Goal: Task Accomplishment & Management: Complete application form

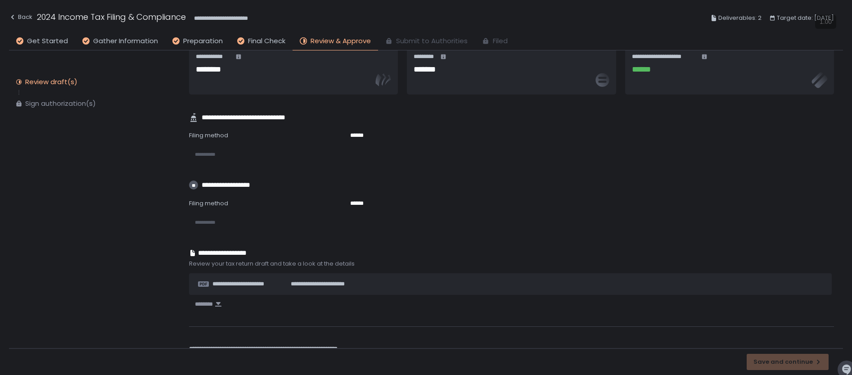
scroll to position [116, 0]
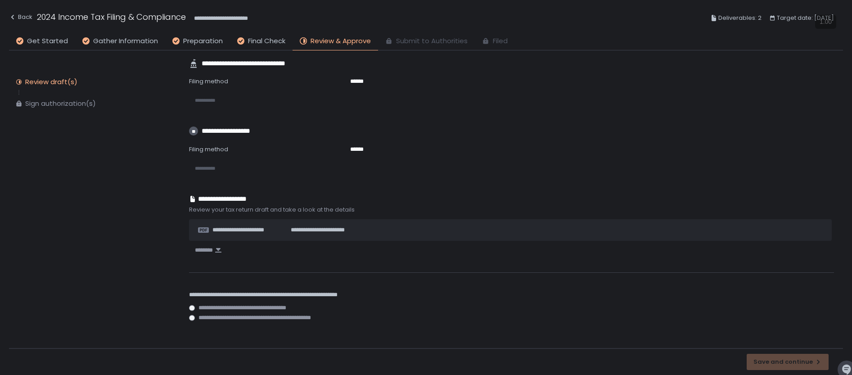
click at [216, 310] on span "**********" at bounding box center [250, 308] width 104 height 6
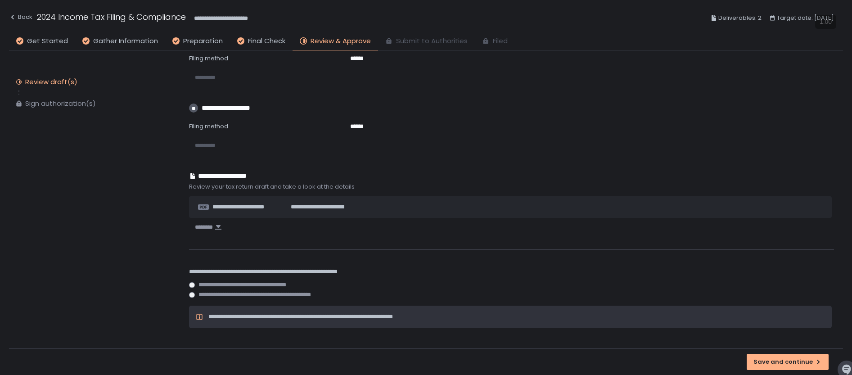
scroll to position [145, 0]
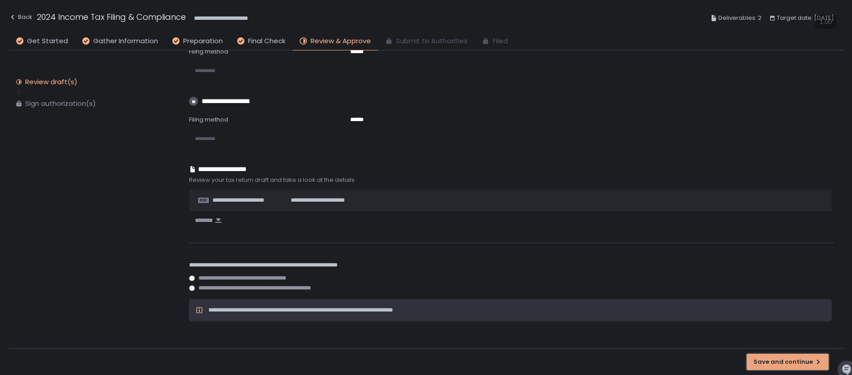
click at [756, 358] on button "Save and continue" at bounding box center [787, 362] width 82 height 16
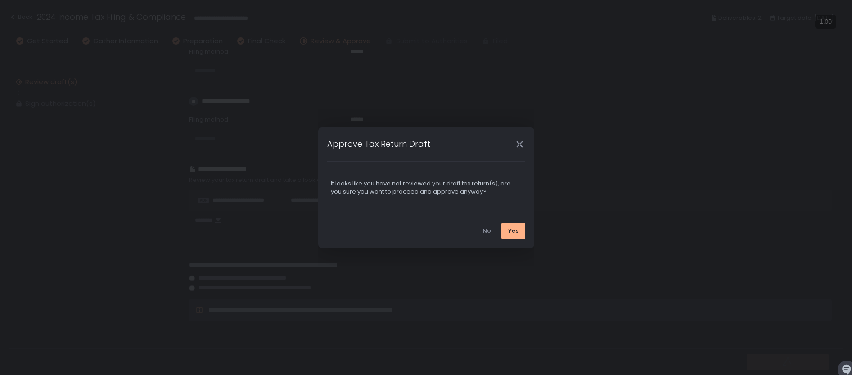
click at [521, 140] on icon "Close" at bounding box center [519, 143] width 9 height 9
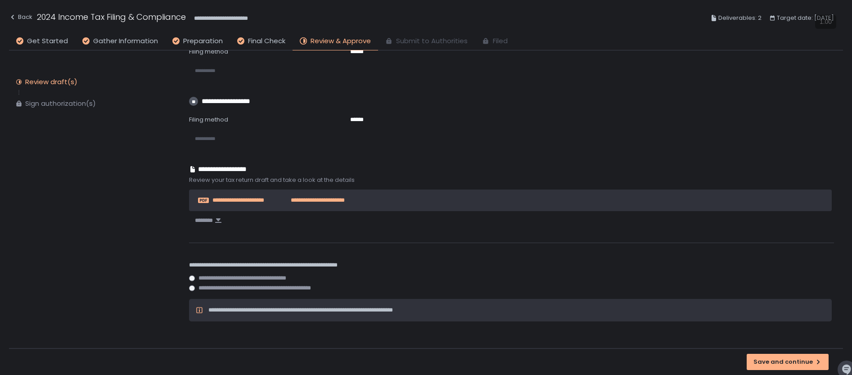
click at [243, 203] on span "**********" at bounding box center [246, 200] width 68 height 8
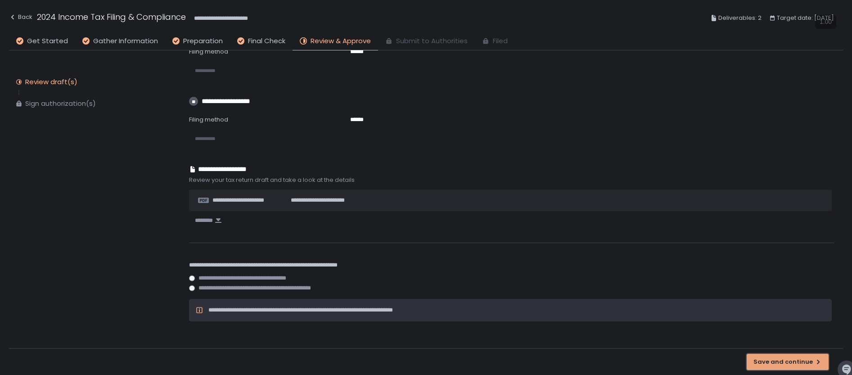
click at [774, 368] on button "Save and continue" at bounding box center [787, 362] width 82 height 16
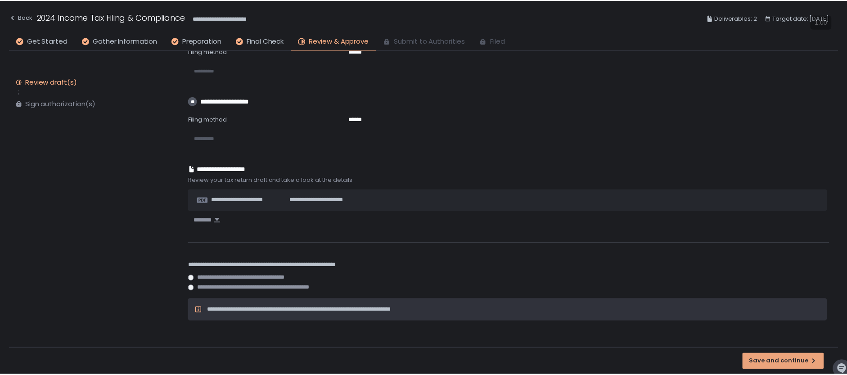
scroll to position [0, 0]
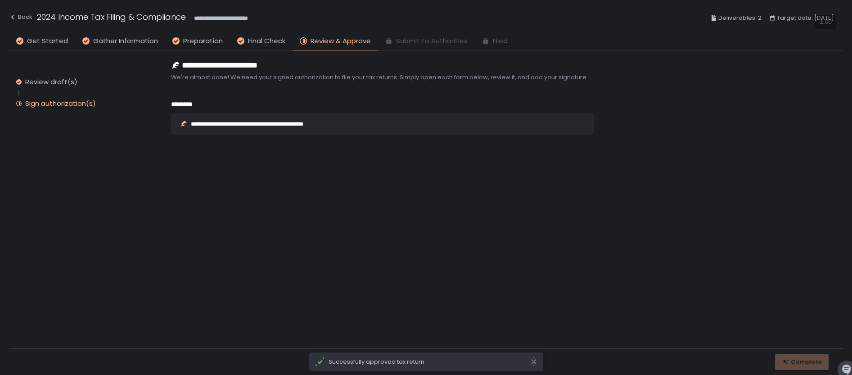
click at [288, 126] on div "**********" at bounding box center [264, 124] width 147 height 6
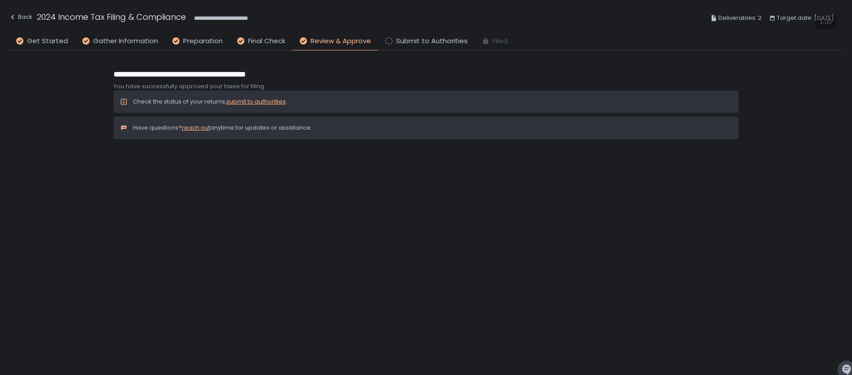
click at [276, 103] on link "submit to authorities" at bounding box center [255, 101] width 59 height 9
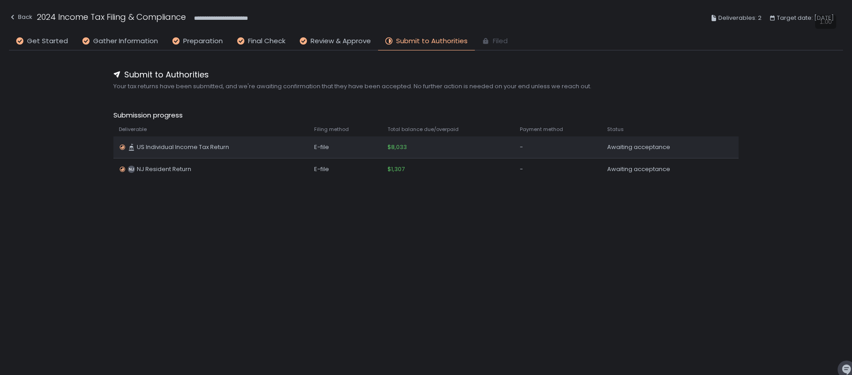
click at [368, 142] on td "E-file" at bounding box center [345, 147] width 73 height 22
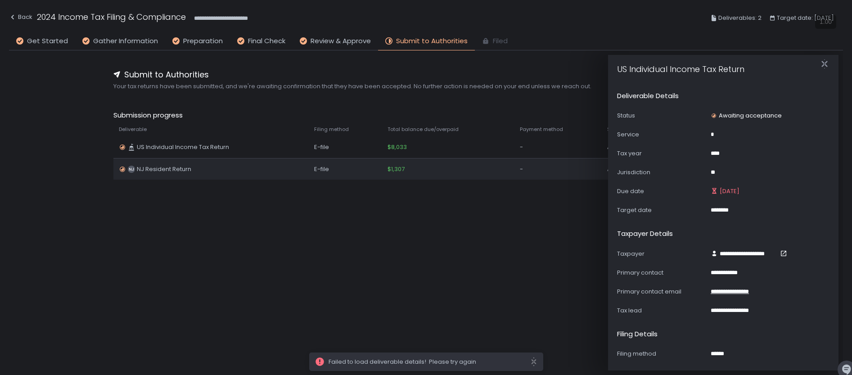
click at [366, 168] on div "E-file" at bounding box center [345, 169] width 63 height 8
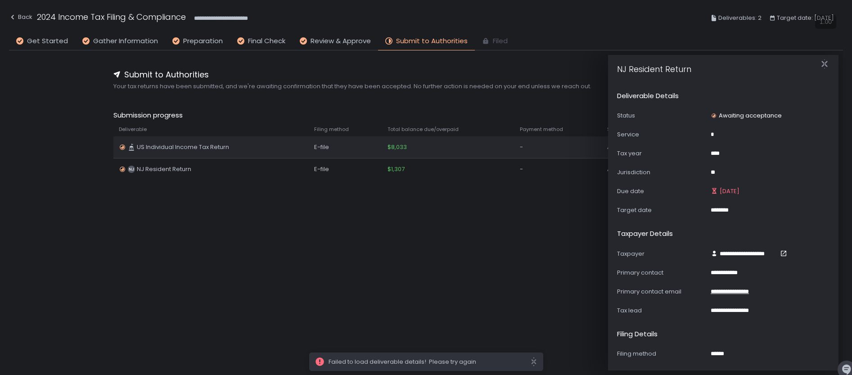
click at [374, 145] on div "E-file" at bounding box center [345, 147] width 63 height 8
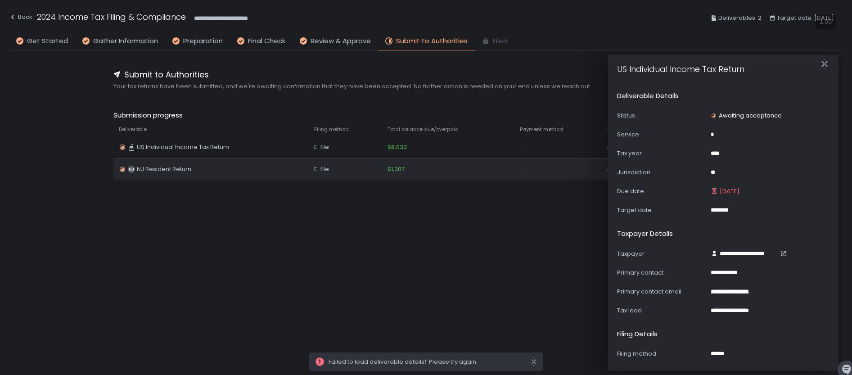
click at [370, 161] on td "E-file" at bounding box center [345, 169] width 73 height 22
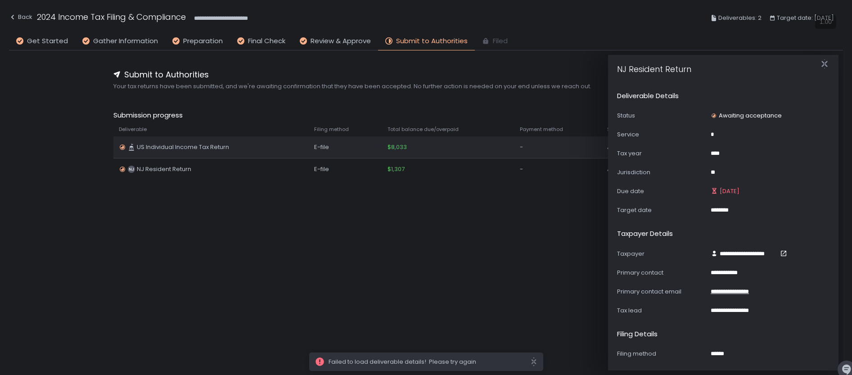
click at [377, 142] on td "E-file" at bounding box center [345, 147] width 73 height 22
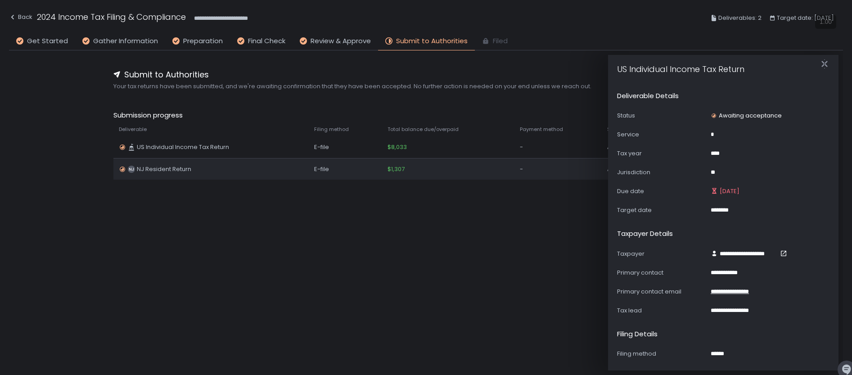
click at [128, 171] on icon "NJ" at bounding box center [131, 169] width 7 height 7
